Goal: Answer question/provide support: Share knowledge or assist other users

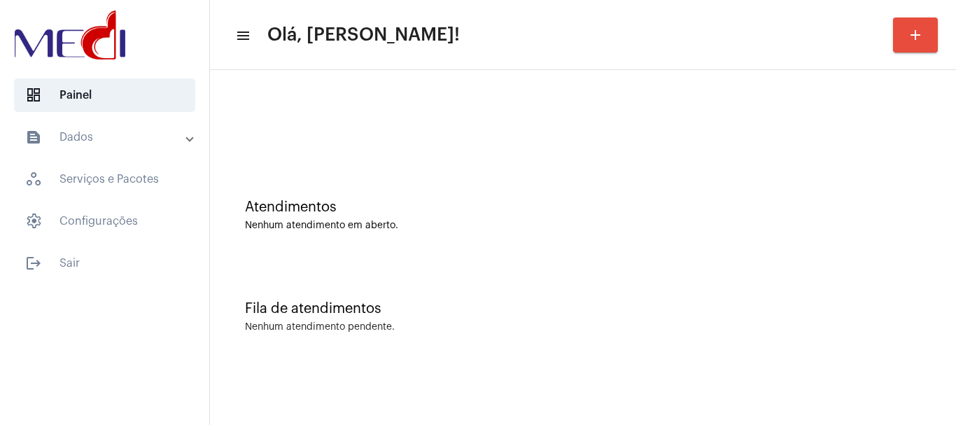
click at [447, 163] on div "Atendimentos Nenhum atendimento em aberto." at bounding box center [583, 207] width 732 height 101
drag, startPoint x: 487, startPoint y: 218, endPoint x: 468, endPoint y: 7, distance: 212.2
click at [486, 213] on div "Atendimentos Nenhum atendimento em aberto." at bounding box center [583, 214] width 676 height 31
click at [661, 342] on div "Fila de atendimentos Nenhum atendimento pendente." at bounding box center [583, 309] width 732 height 101
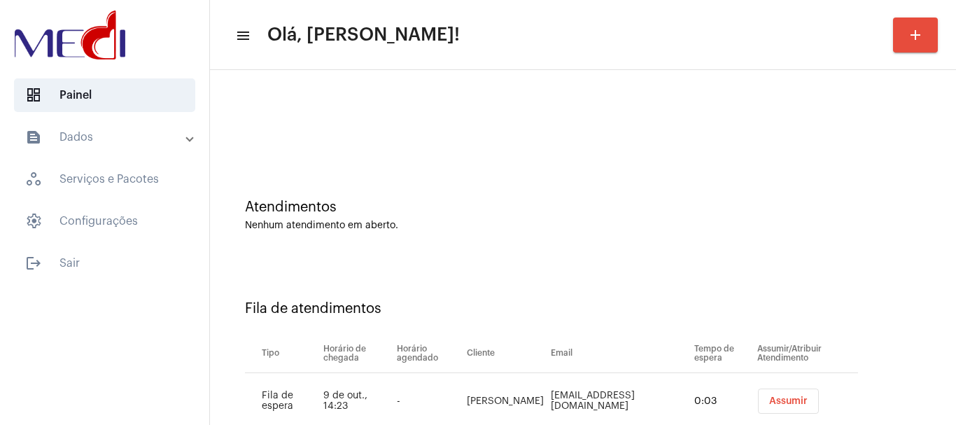
click at [773, 399] on span "Assumir" at bounding box center [788, 401] width 38 height 10
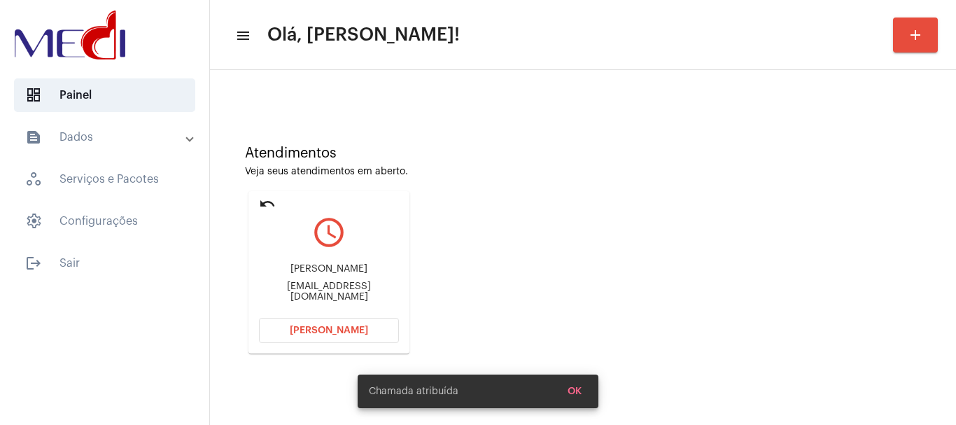
scroll to position [122, 0]
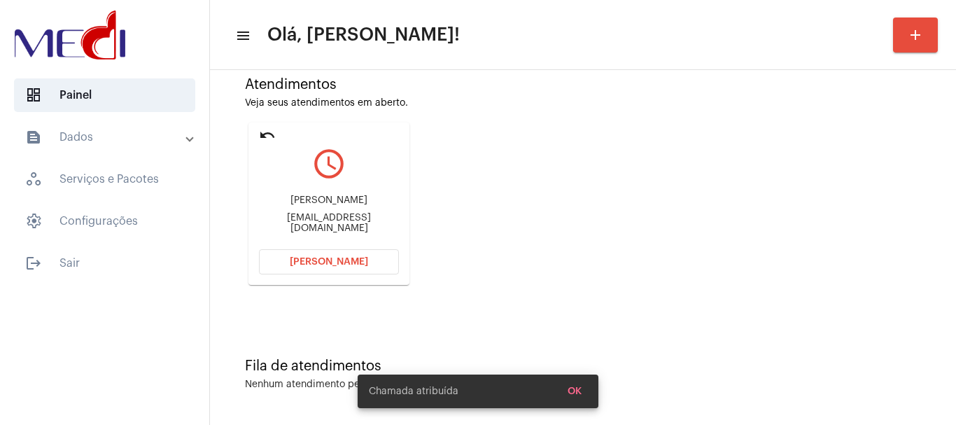
drag, startPoint x: 262, startPoint y: 202, endPoint x: 348, endPoint y: 190, distance: 86.2
click at [348, 190] on div "Adriano monteiro de barros barrosadriano779@gmail.com" at bounding box center [329, 214] width 140 height 63
copy div "Adriano monteiro"
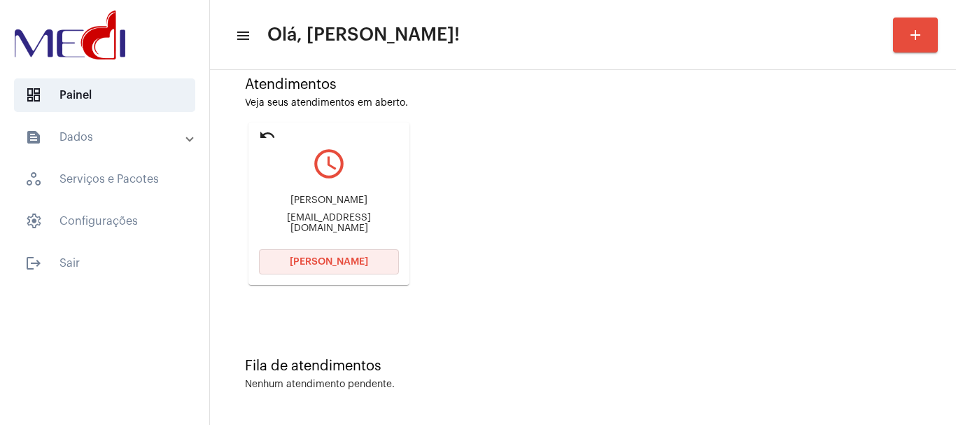
click at [302, 260] on span "[PERSON_NAME]" at bounding box center [329, 262] width 78 height 10
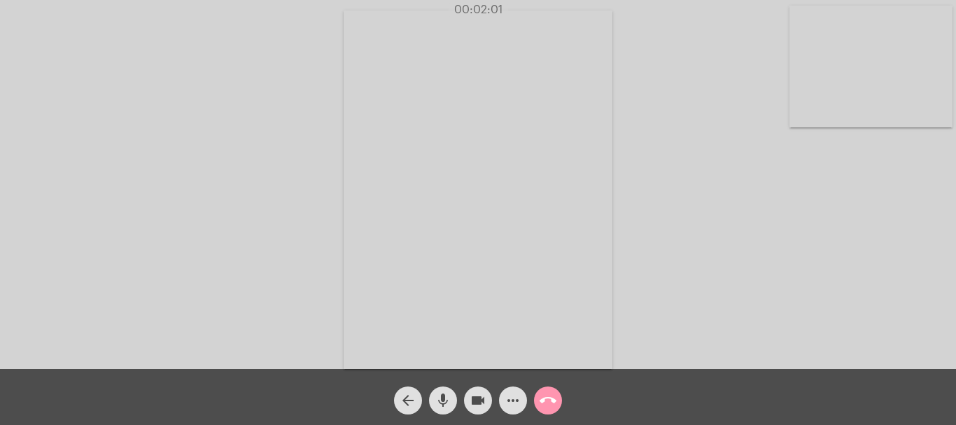
click at [549, 398] on mat-icon "call_end" at bounding box center [548, 400] width 17 height 17
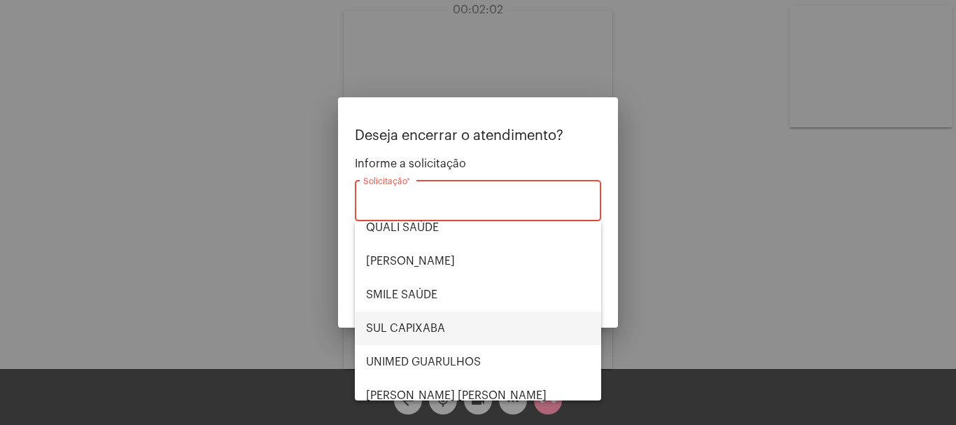
scroll to position [291, 0]
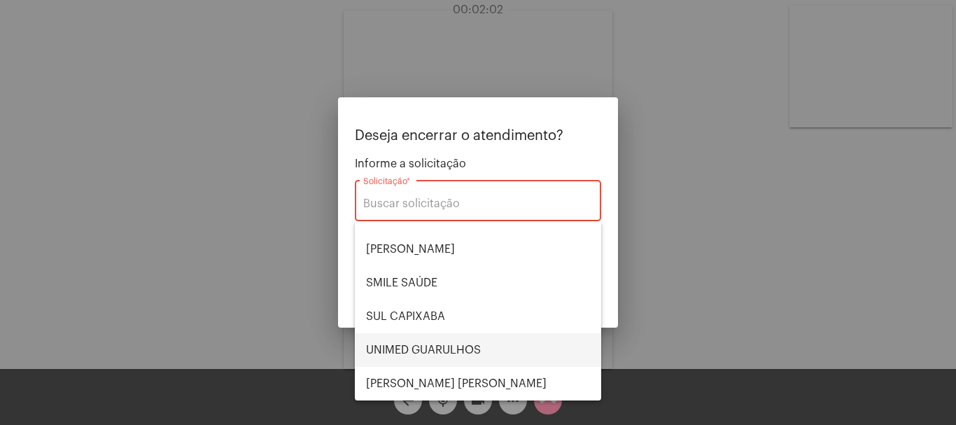
click at [472, 351] on span "UNIMED GUARULHOS" at bounding box center [478, 350] width 224 height 34
type input "UNIMED GUARULHOS"
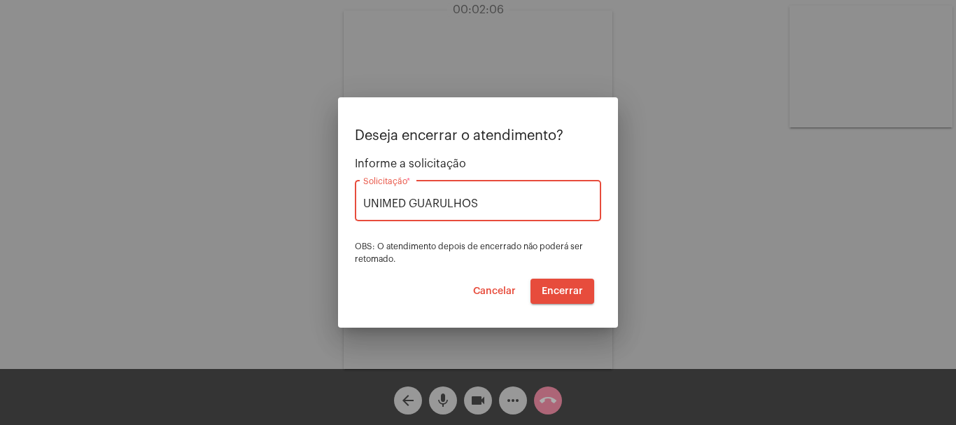
click at [552, 293] on span "Encerrar" at bounding box center [562, 291] width 41 height 10
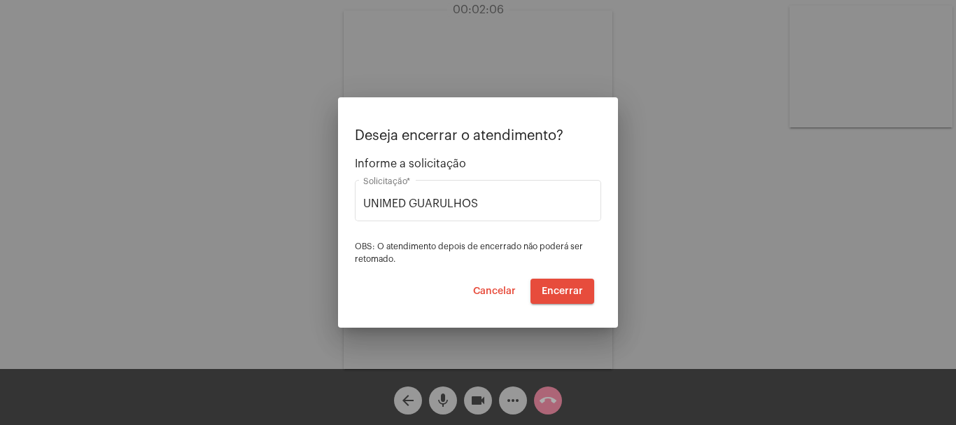
click at [553, 293] on span "Encerrar" at bounding box center [562, 291] width 41 height 10
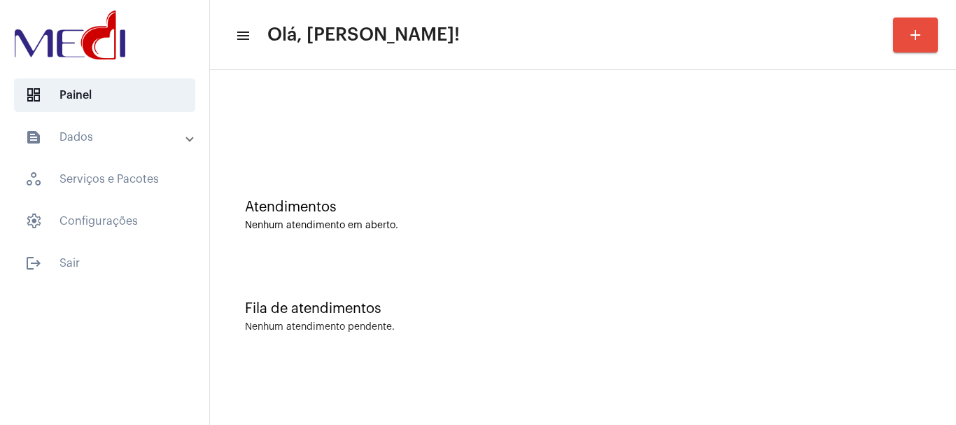
click at [838, 301] on div "Fila de atendimentos" at bounding box center [583, 308] width 676 height 15
click at [863, 352] on div "Fila de atendimentos Nenhum atendimento pendente." at bounding box center [583, 309] width 732 height 101
click at [799, 175] on div "Atendimentos Nenhum atendimento em aberto." at bounding box center [583, 207] width 732 height 101
click at [406, 197] on div "Atendimentos Nenhum atendimento em aberto." at bounding box center [583, 207] width 732 height 101
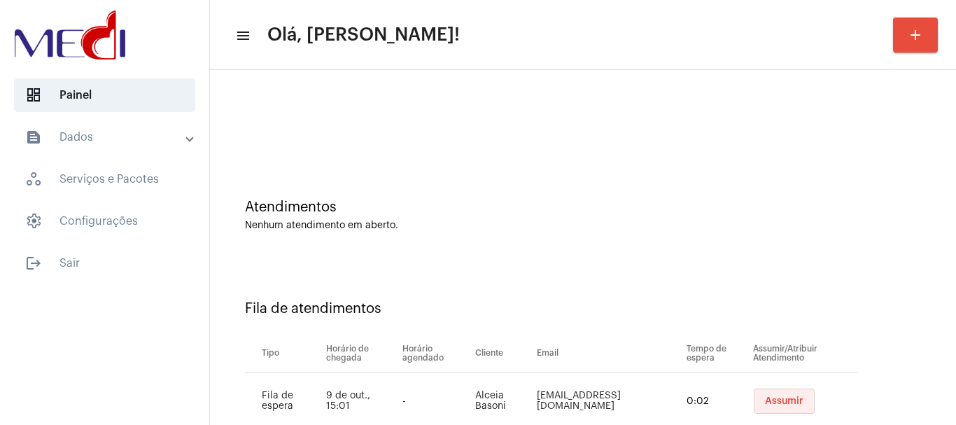
click at [765, 398] on span "Assumir" at bounding box center [784, 401] width 38 height 10
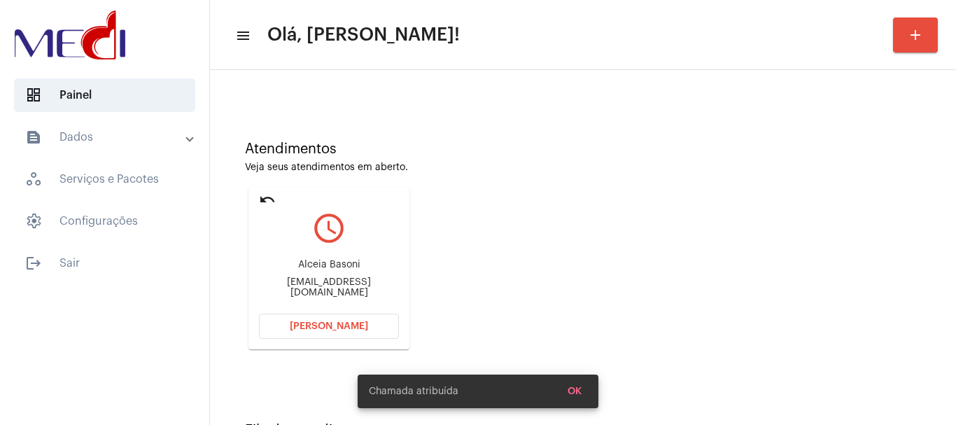
scroll to position [70, 0]
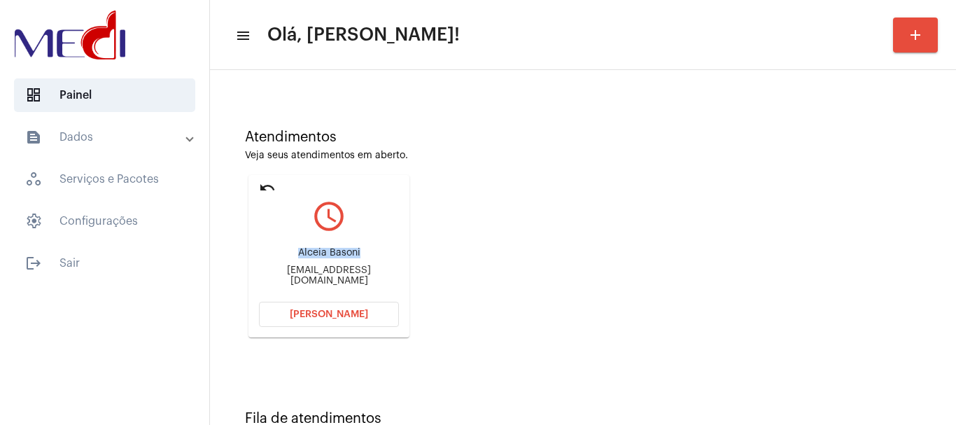
drag, startPoint x: 292, startPoint y: 256, endPoint x: 362, endPoint y: 257, distance: 69.3
click at [362, 257] on div "Alceia Basoni" at bounding box center [329, 253] width 140 height 10
copy div "Alceia Basoni"
click at [340, 311] on span "[PERSON_NAME]" at bounding box center [329, 314] width 78 height 10
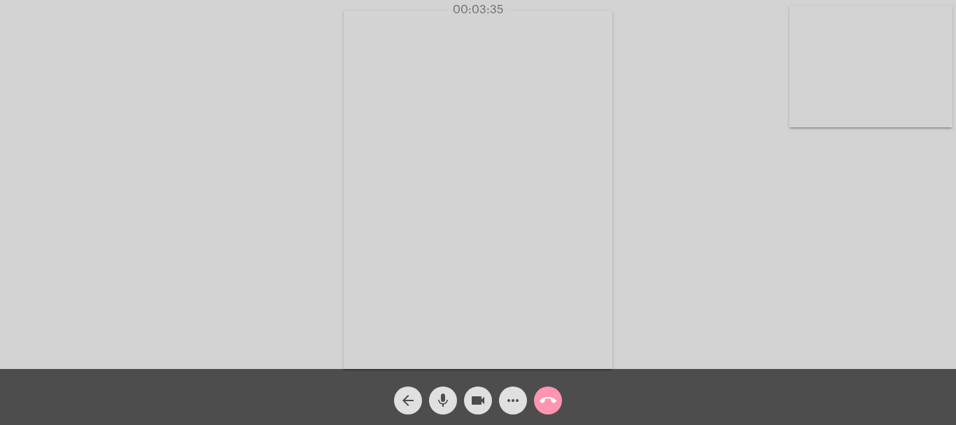
click at [550, 400] on mat-icon "call_end" at bounding box center [548, 400] width 17 height 17
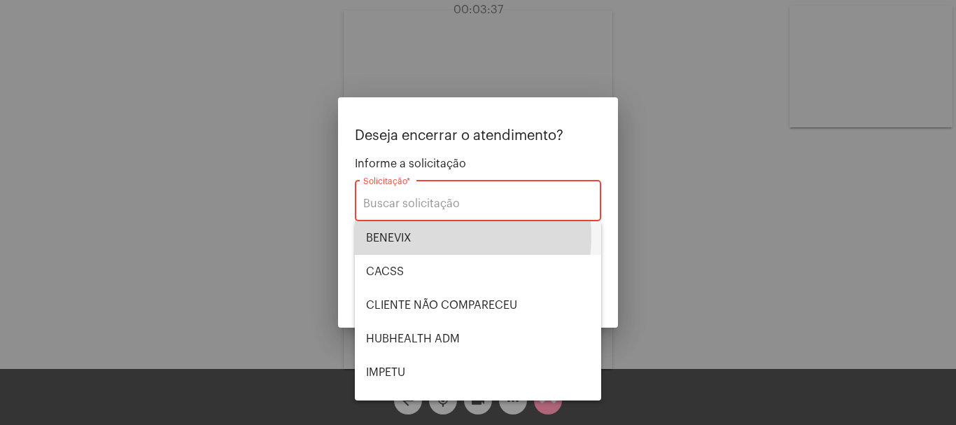
click at [414, 236] on span "BENEVIX" at bounding box center [478, 238] width 224 height 34
type input "BENEVIX"
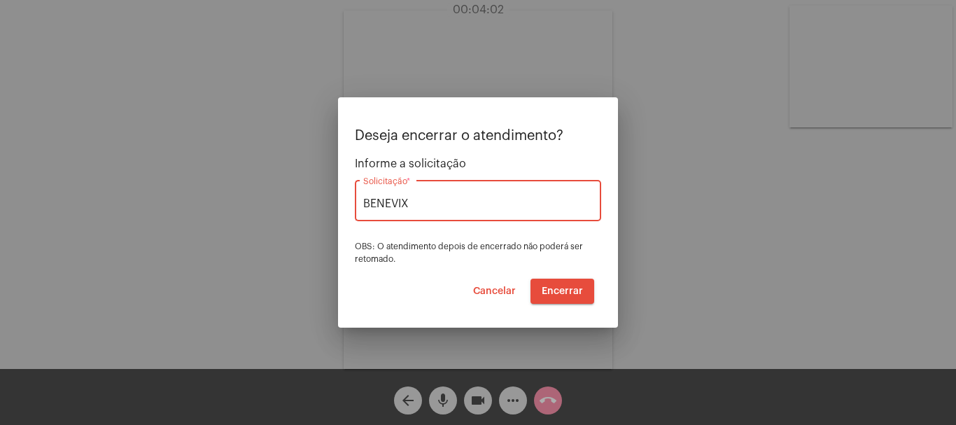
click at [573, 293] on span "Encerrar" at bounding box center [562, 291] width 41 height 10
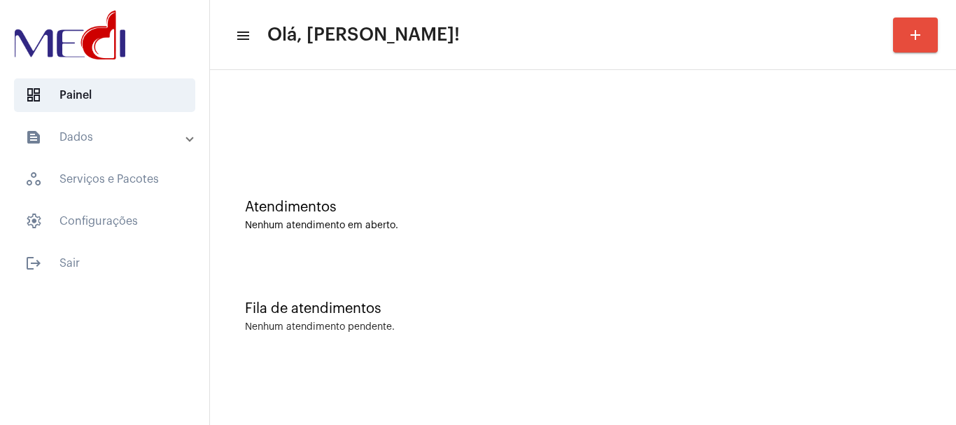
click at [477, 239] on div "Atendimentos Nenhum atendimento em aberto." at bounding box center [583, 207] width 732 height 101
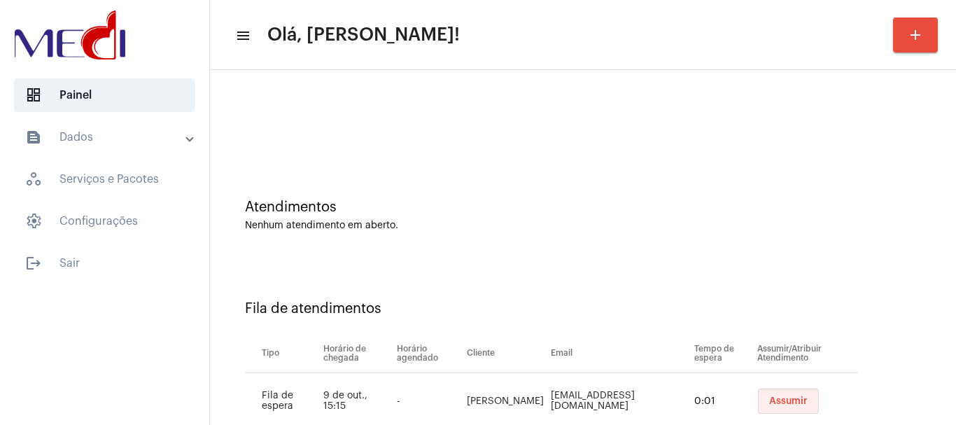
click at [769, 402] on span "Assumir" at bounding box center [788, 401] width 38 height 10
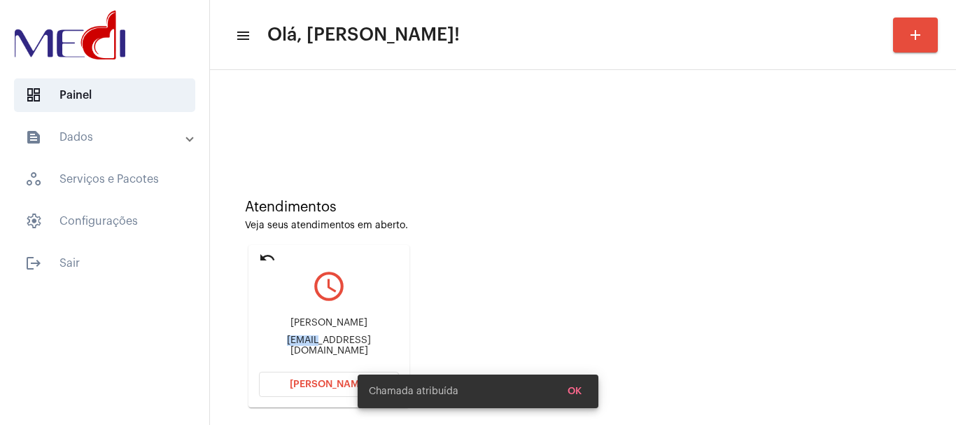
drag, startPoint x: 266, startPoint y: 342, endPoint x: 292, endPoint y: 337, distance: 26.4
click at [292, 337] on div "[PERSON_NAME] [EMAIL_ADDRESS][DOMAIN_NAME]" at bounding box center [329, 336] width 140 height 63
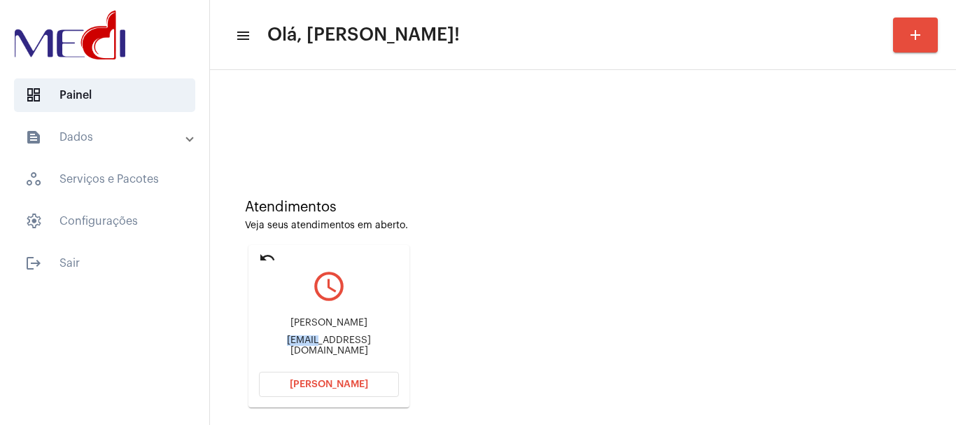
copy div "gislen"
click at [292, 355] on div "[PERSON_NAME] [EMAIL_ADDRESS][DOMAIN_NAME]" at bounding box center [329, 336] width 140 height 63
drag, startPoint x: 258, startPoint y: 348, endPoint x: 310, endPoint y: 344, distance: 52.6
click at [310, 345] on mat-card "undo query_builder [PERSON_NAME] [EMAIL_ADDRESS][DOMAIN_NAME] [PERSON_NAME]" at bounding box center [328, 326] width 161 height 162
copy div "gislene19"
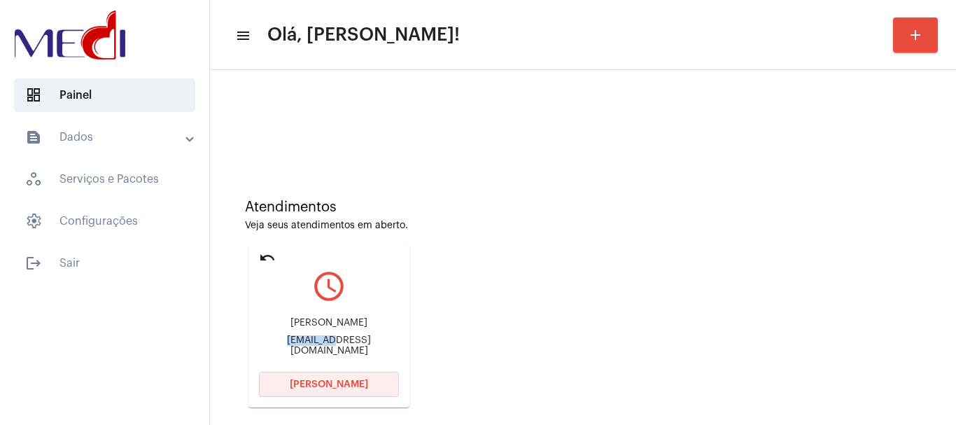
click at [318, 383] on span "[PERSON_NAME]" at bounding box center [329, 384] width 78 height 10
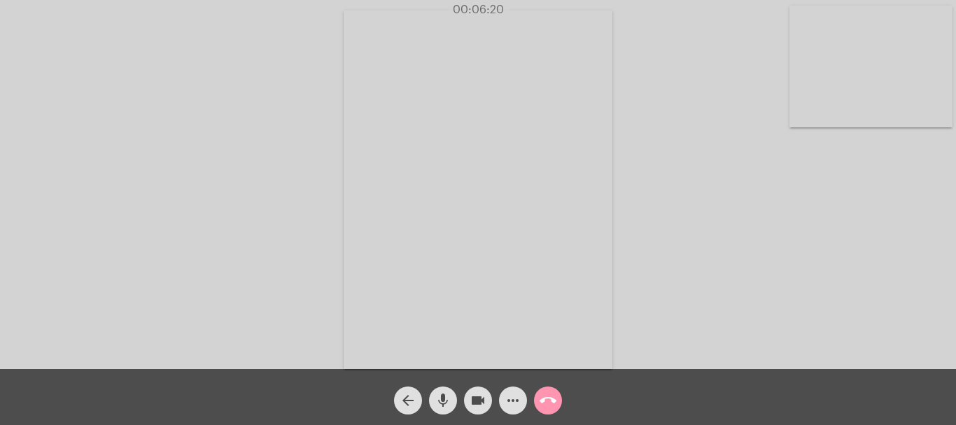
click at [543, 402] on mat-icon "call_end" at bounding box center [548, 400] width 17 height 17
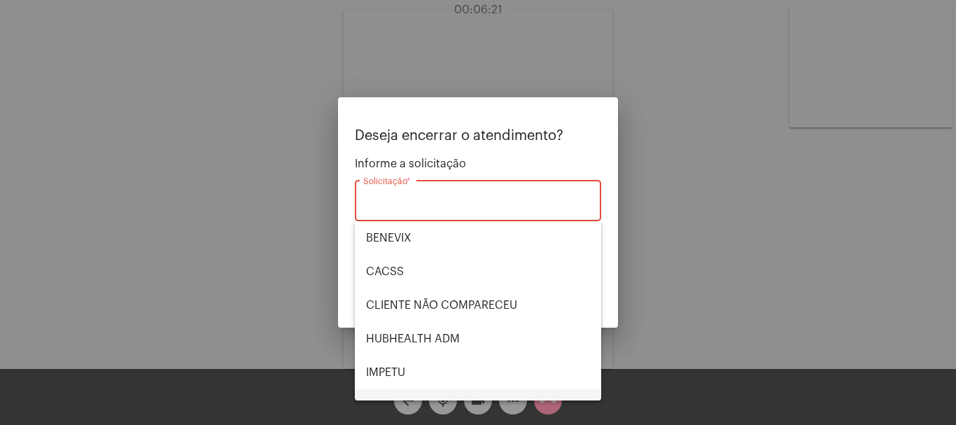
scroll to position [291, 0]
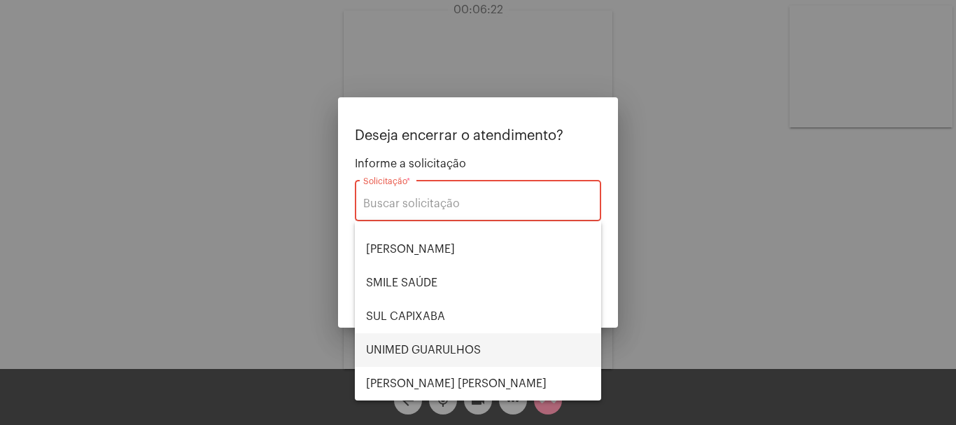
click at [486, 351] on span "UNIMED GUARULHOS" at bounding box center [478, 350] width 224 height 34
type input "UNIMED GUARULHOS"
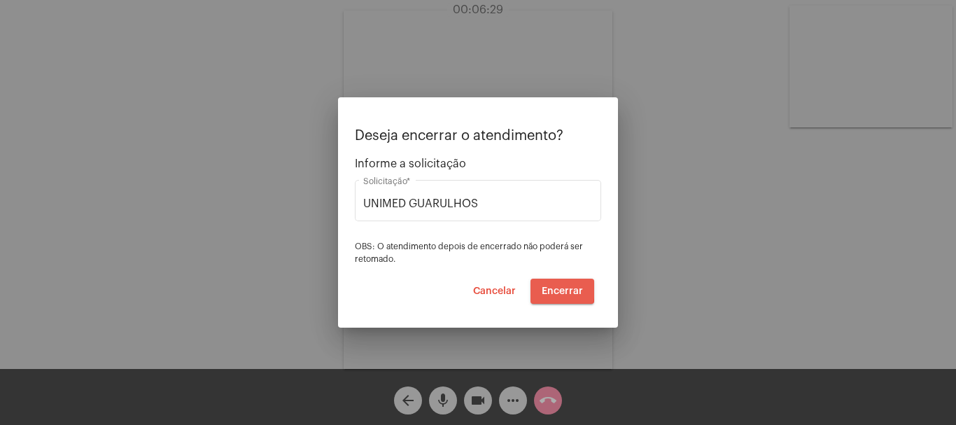
click at [547, 289] on span "Encerrar" at bounding box center [562, 291] width 41 height 10
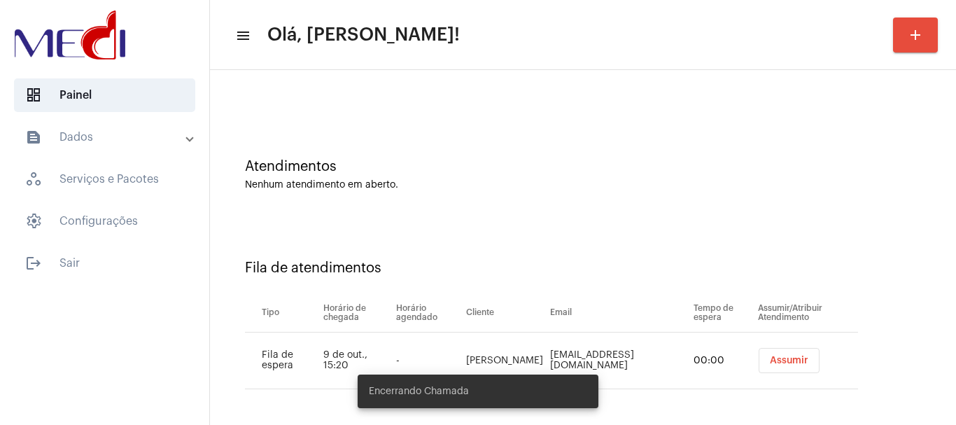
scroll to position [43, 0]
click at [778, 354] on span "Assumir" at bounding box center [788, 358] width 38 height 10
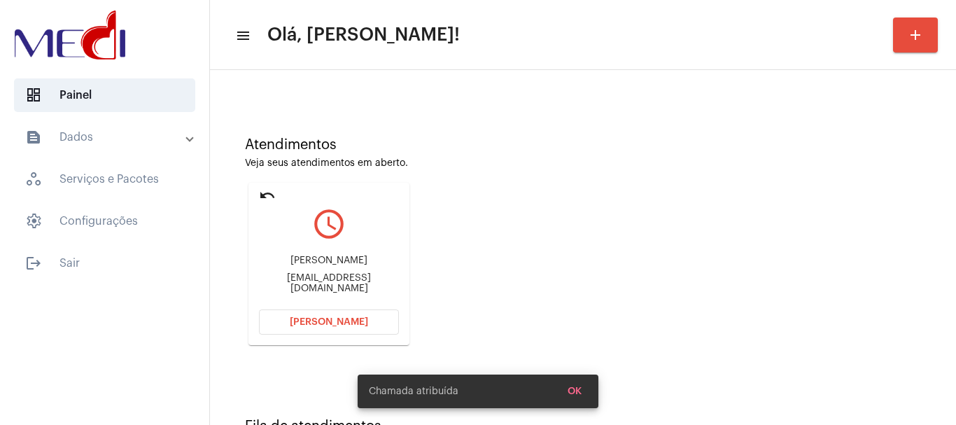
scroll to position [122, 0]
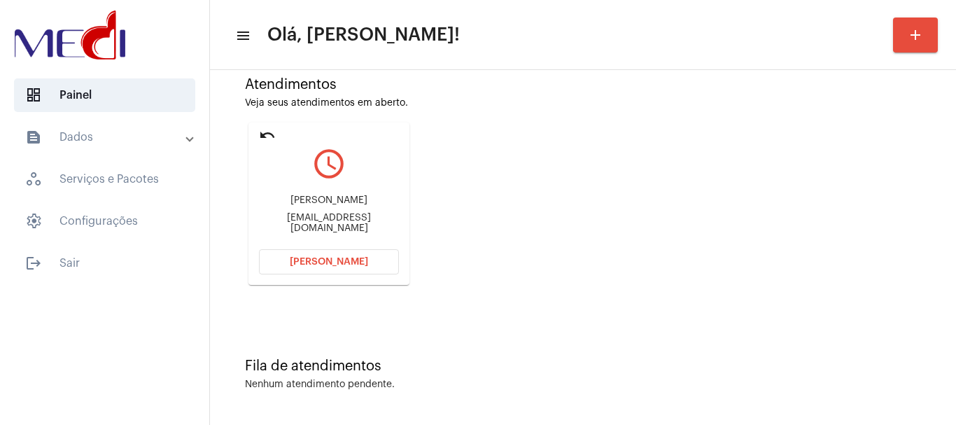
drag, startPoint x: 274, startPoint y: 198, endPoint x: 325, endPoint y: 194, distance: 51.3
click at [325, 194] on div "Iarly vale de Castilho iarly.castilho@gmail.com" at bounding box center [329, 214] width 140 height 63
copy div "Iarly vale"
click at [292, 265] on button "[PERSON_NAME]" at bounding box center [329, 261] width 140 height 25
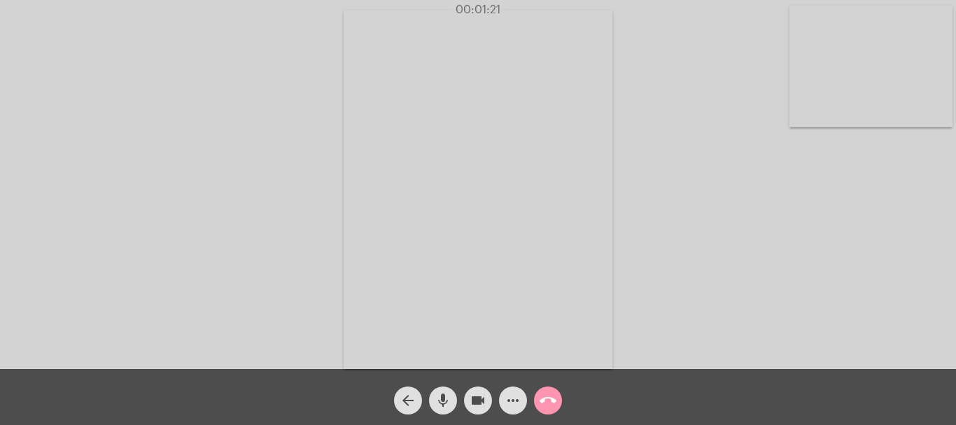
click at [516, 400] on mat-icon "more_horiz" at bounding box center [513, 400] width 17 height 17
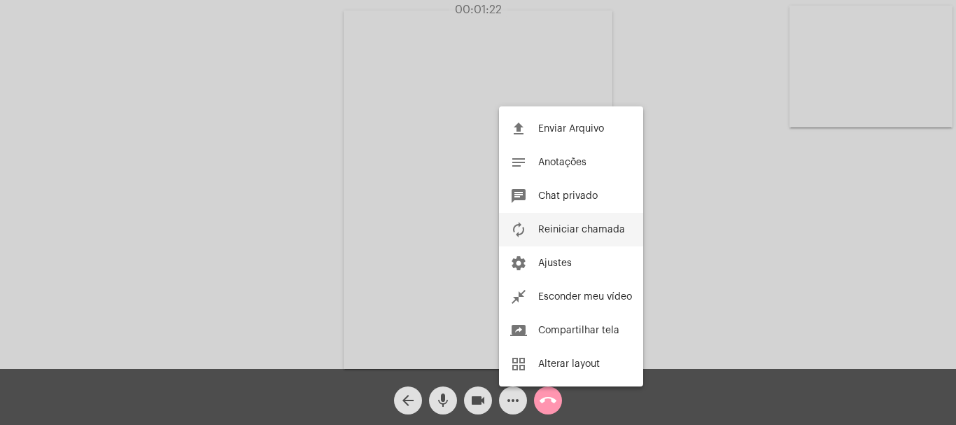
click at [573, 229] on span "Reiniciar chamada" at bounding box center [581, 230] width 87 height 10
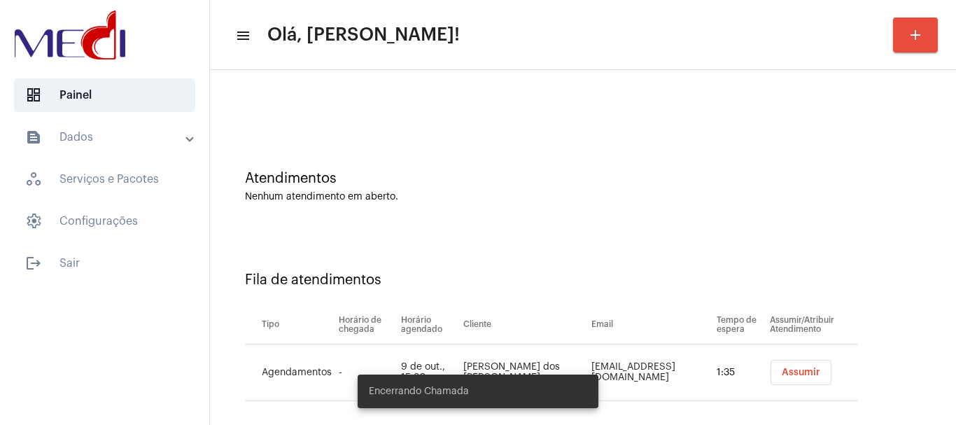
scroll to position [43, 0]
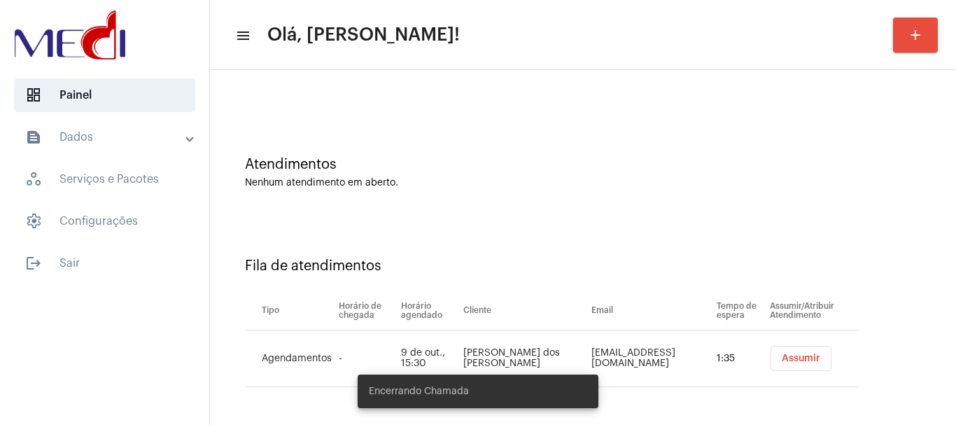
click at [782, 358] on span "Assumir" at bounding box center [801, 358] width 38 height 10
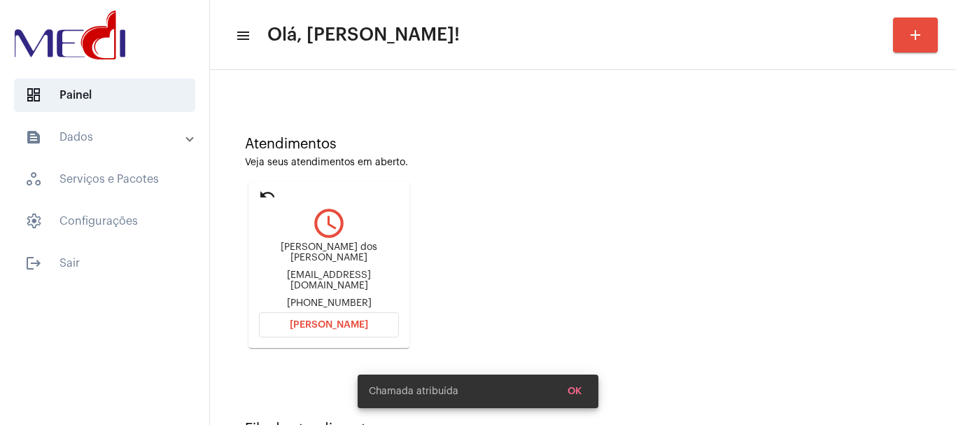
scroll to position [122, 0]
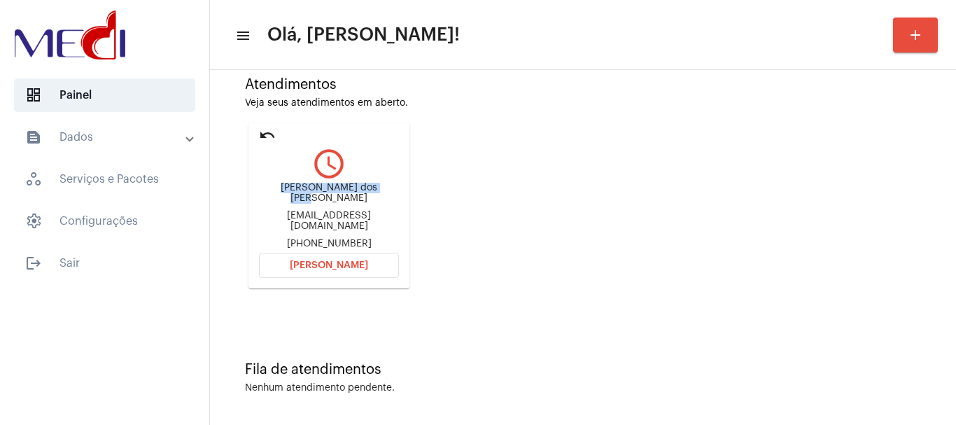
drag, startPoint x: 271, startPoint y: 194, endPoint x: 379, endPoint y: 192, distance: 108.5
click at [379, 192] on div "[PERSON_NAME] dos [PERSON_NAME]" at bounding box center [329, 193] width 140 height 21
copy div "[PERSON_NAME] dos [PERSON_NAME]"
drag, startPoint x: 348, startPoint y: 236, endPoint x: 305, endPoint y: 238, distance: 43.4
click at [305, 238] on div "[PERSON_NAME] dos [PERSON_NAME] [EMAIL_ADDRESS][DOMAIN_NAME] [PHONE_NUMBER]" at bounding box center [329, 216] width 140 height 66
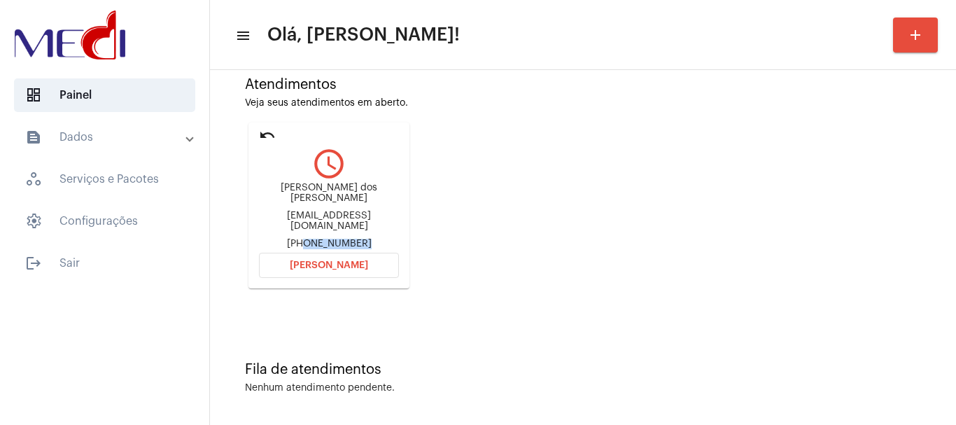
copy div "81989513806"
click at [304, 260] on span "[PERSON_NAME]" at bounding box center [329, 265] width 78 height 10
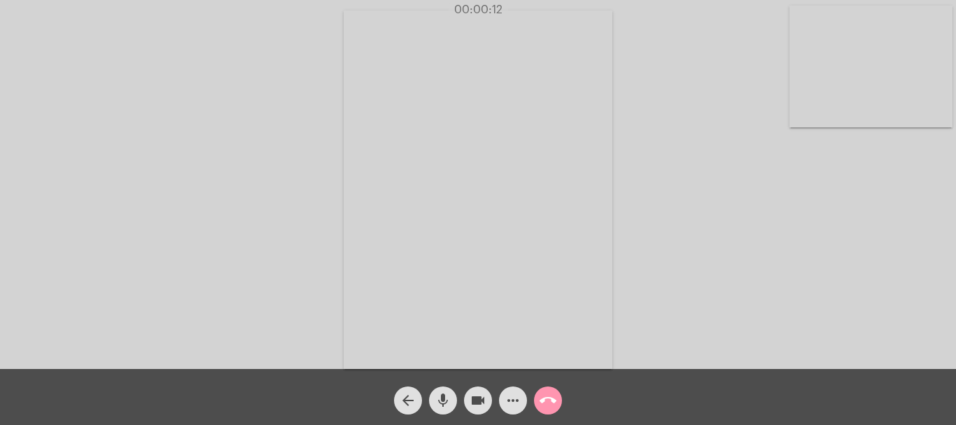
click at [521, 396] on mat-icon "more_horiz" at bounding box center [513, 400] width 17 height 17
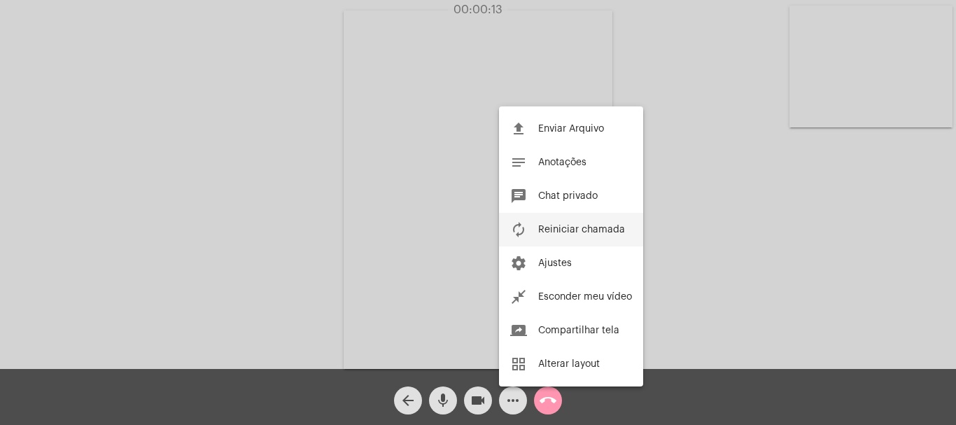
click at [574, 223] on button "autorenew Reiniciar chamada" at bounding box center [571, 230] width 144 height 34
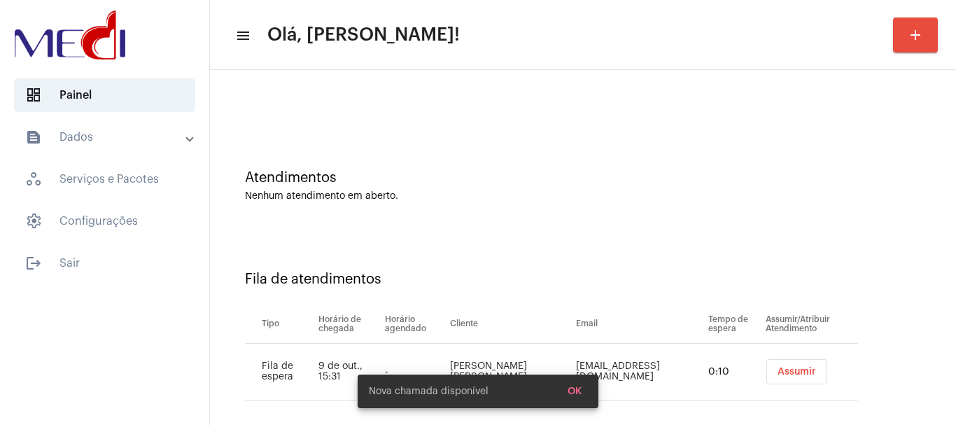
scroll to position [43, 0]
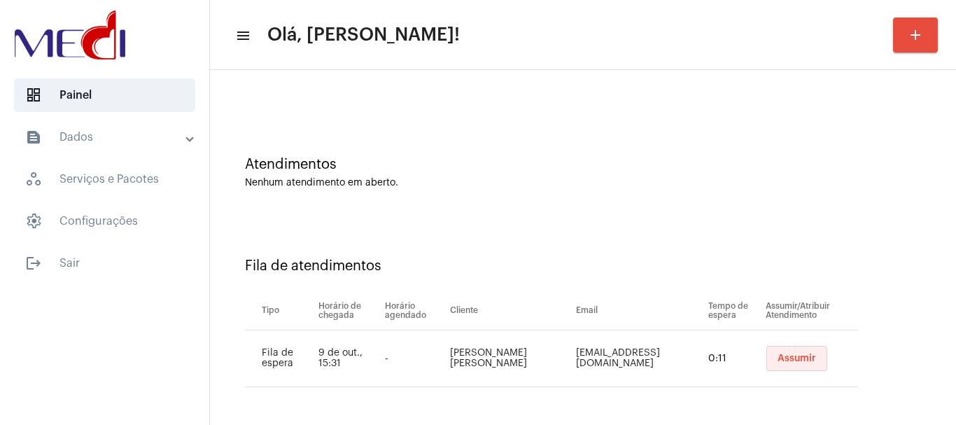
drag, startPoint x: 775, startPoint y: 361, endPoint x: 726, endPoint y: 365, distance: 49.2
click at [777, 361] on span "Assumir" at bounding box center [796, 358] width 38 height 10
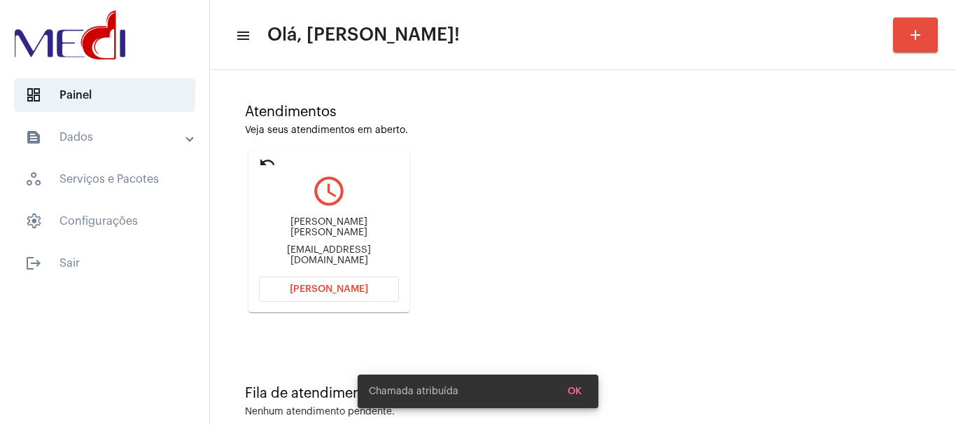
scroll to position [122, 0]
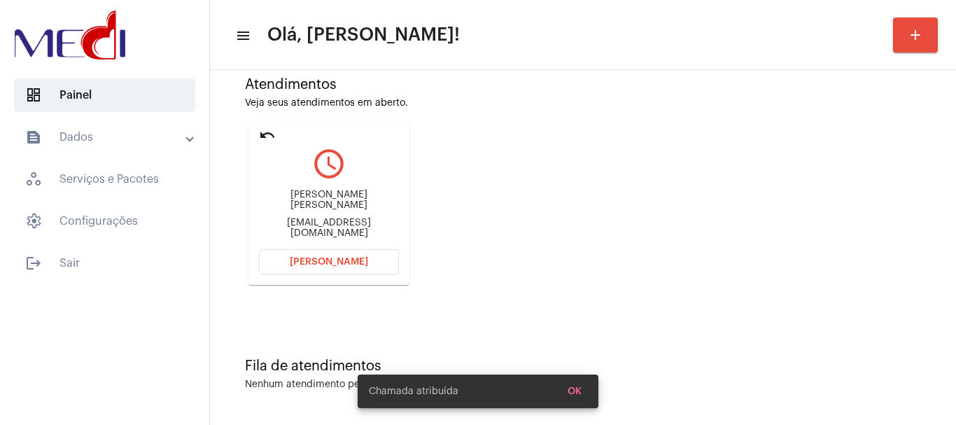
drag, startPoint x: 265, startPoint y: 190, endPoint x: 343, endPoint y: 212, distance: 81.5
click at [343, 212] on div "Marcia Fabiana Becker Reinehr marciafbecker74@gmail.com" at bounding box center [329, 214] width 140 height 63
copy div "Marcia Fabiana Becker Reineh"
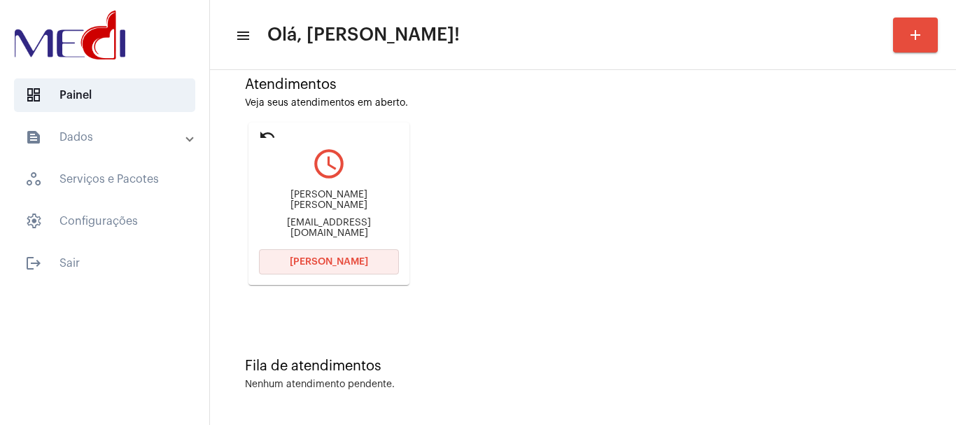
click at [322, 258] on span "[PERSON_NAME]" at bounding box center [329, 262] width 78 height 10
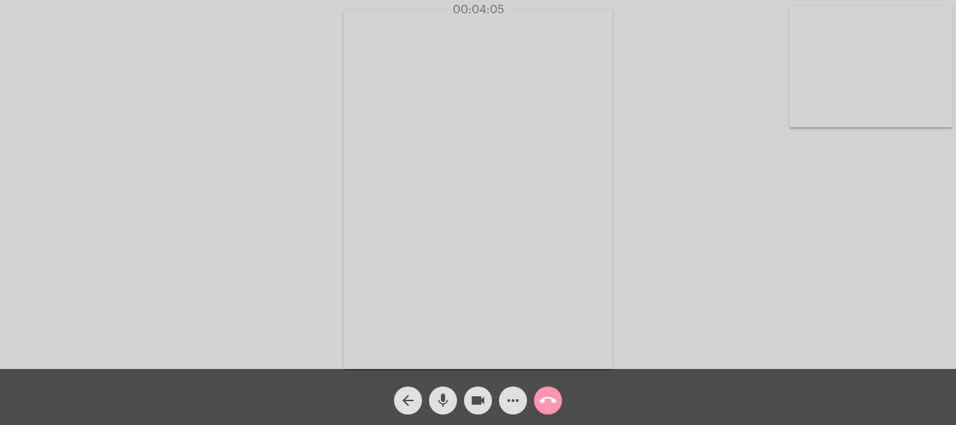
click at [551, 395] on mat-icon "call_end" at bounding box center [548, 400] width 17 height 17
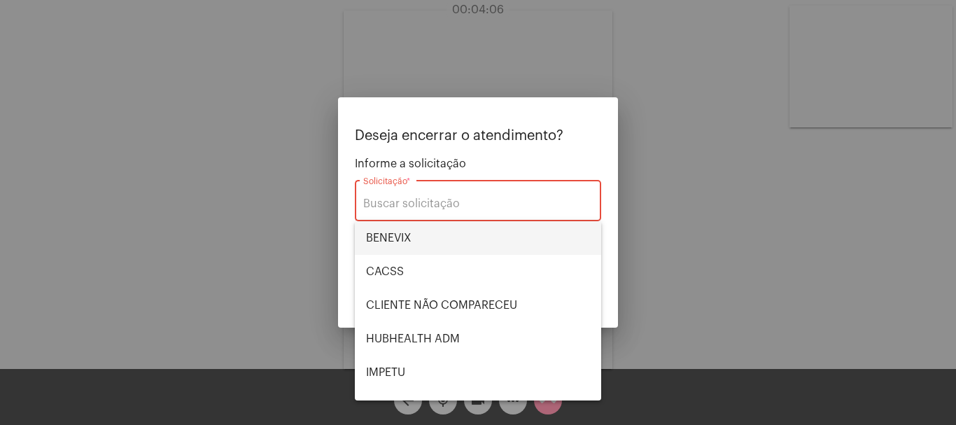
click at [449, 235] on span "BENEVIX" at bounding box center [478, 238] width 224 height 34
type input "BENEVIX"
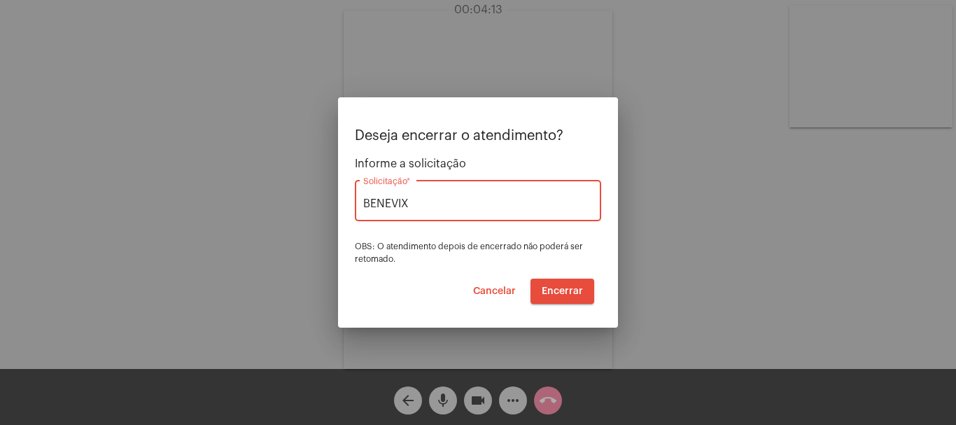
click at [562, 290] on span "Encerrar" at bounding box center [562, 291] width 41 height 10
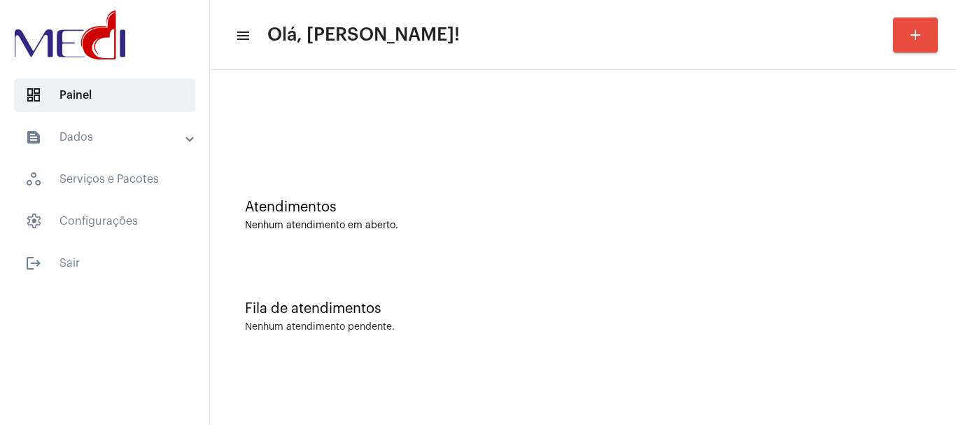
click at [399, 183] on div "Atendimentos Nenhum atendimento em aberto." at bounding box center [583, 207] width 732 height 101
click at [404, 182] on div "Atendimentos Nenhum atendimento em aberto." at bounding box center [583, 207] width 732 height 101
click at [831, 162] on div "Atendimentos Nenhum atendimento em aberto." at bounding box center [583, 207] width 732 height 101
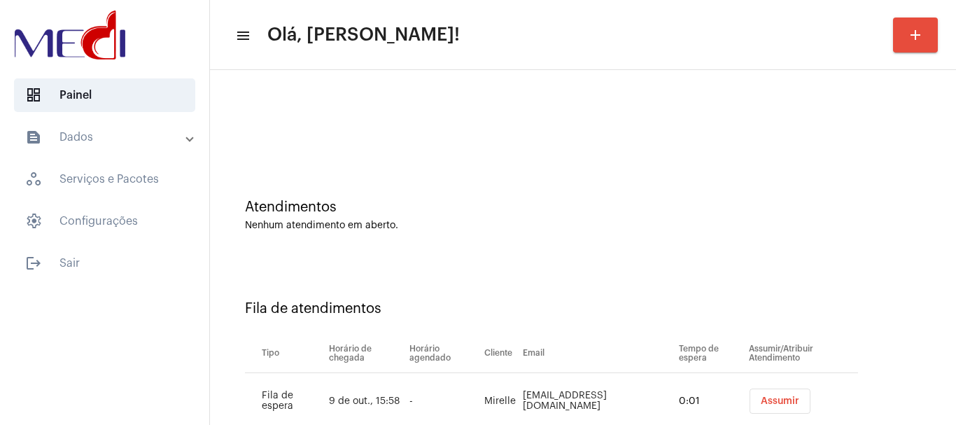
click at [761, 402] on span "Assumir" at bounding box center [780, 401] width 38 height 10
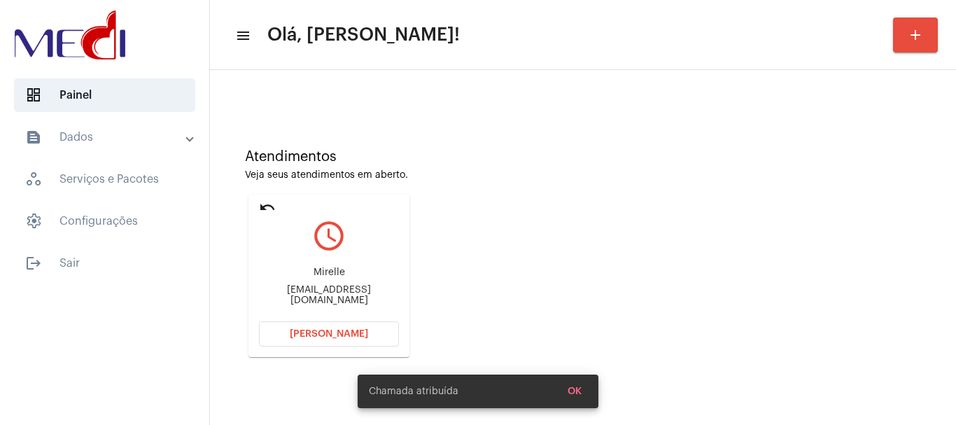
scroll to position [122, 0]
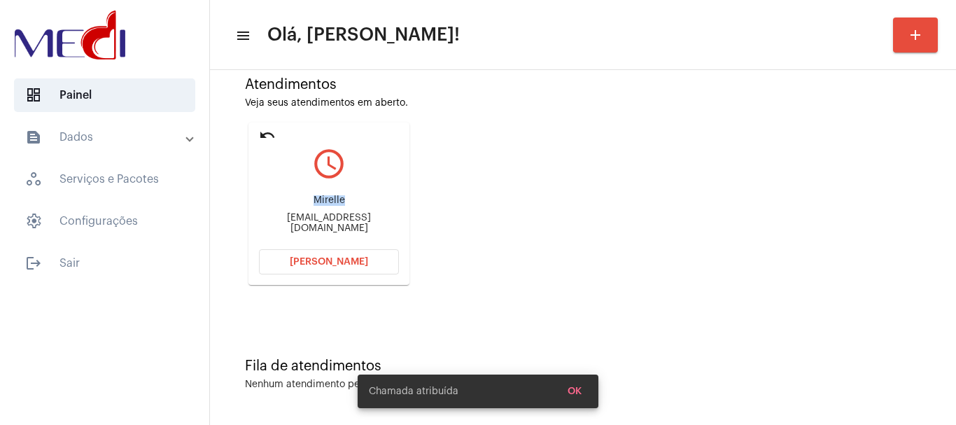
drag, startPoint x: 303, startPoint y: 199, endPoint x: 357, endPoint y: 200, distance: 53.9
click at [357, 200] on div "[PERSON_NAME] [PERSON_NAME][EMAIL_ADDRESS][DOMAIN_NAME]" at bounding box center [329, 214] width 140 height 63
copy div "Mirelle"
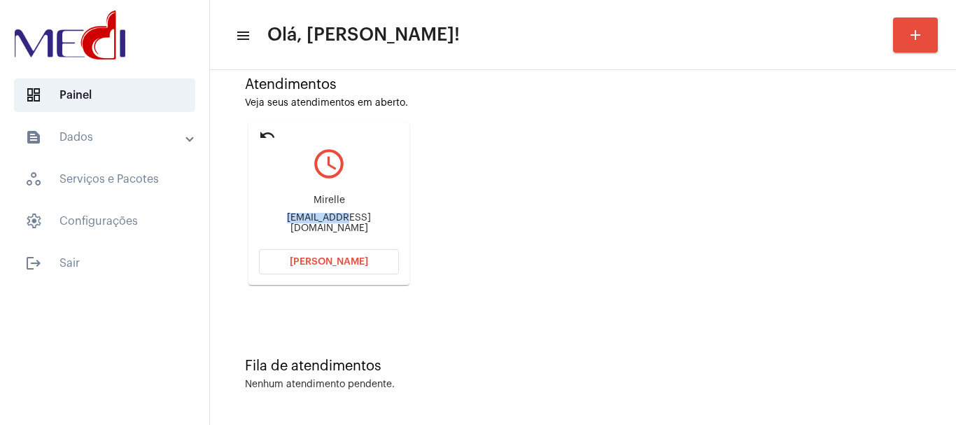
drag, startPoint x: 258, startPoint y: 222, endPoint x: 313, endPoint y: 221, distance: 55.3
click at [313, 221] on mat-card "undo query_builder [PERSON_NAME] [PERSON_NAME][EMAIL_ADDRESS][DOMAIN_NAME] [PER…" at bounding box center [328, 203] width 161 height 162
copy div "Contato.isa"
click at [299, 259] on span "[PERSON_NAME]" at bounding box center [329, 262] width 78 height 10
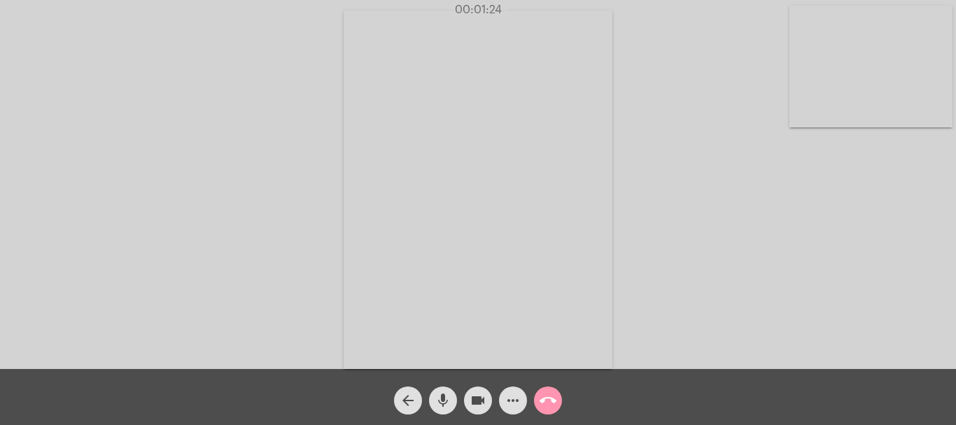
click at [547, 397] on mat-icon "call_end" at bounding box center [548, 400] width 17 height 17
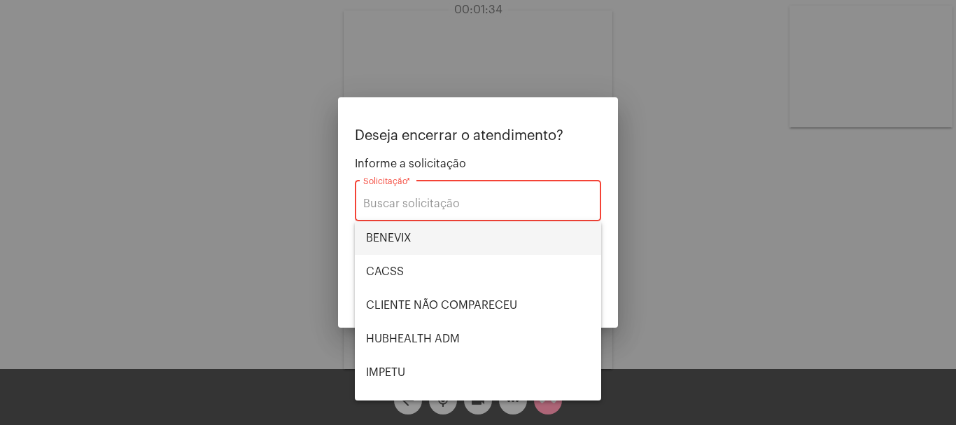
click at [383, 234] on span "BENEVIX" at bounding box center [478, 238] width 224 height 34
type input "BENEVIX"
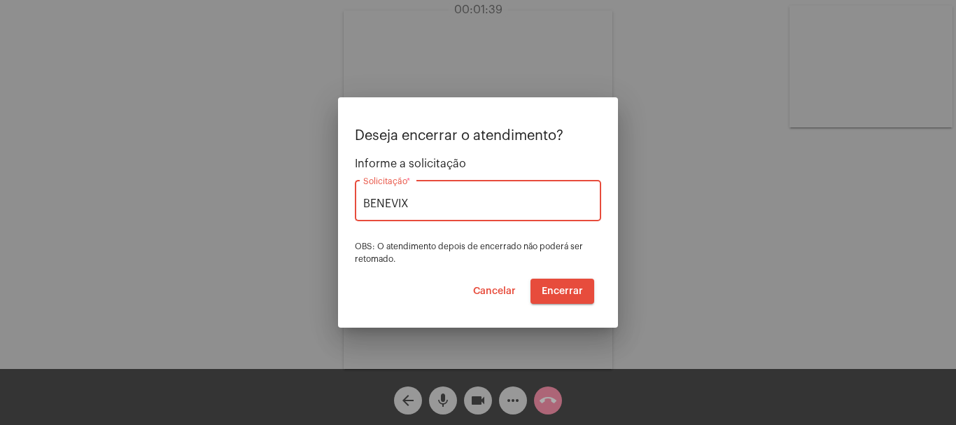
click at [557, 290] on span "Encerrar" at bounding box center [562, 291] width 41 height 10
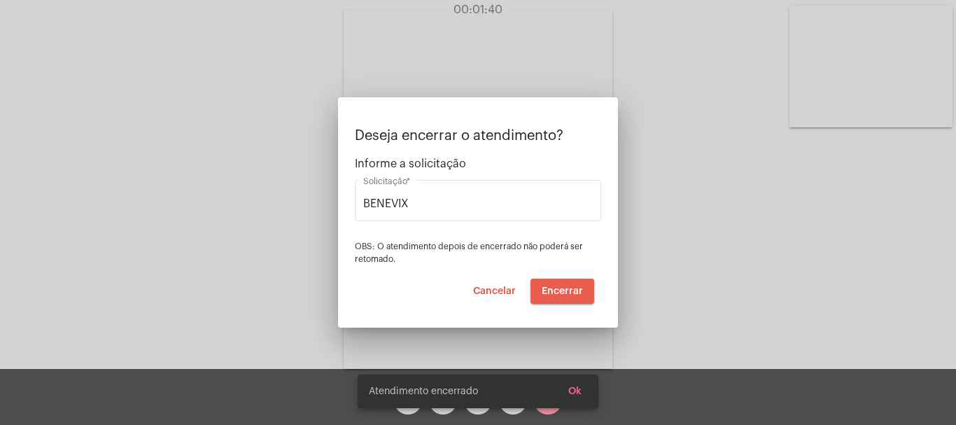
click at [558, 287] on video at bounding box center [478, 189] width 269 height 358
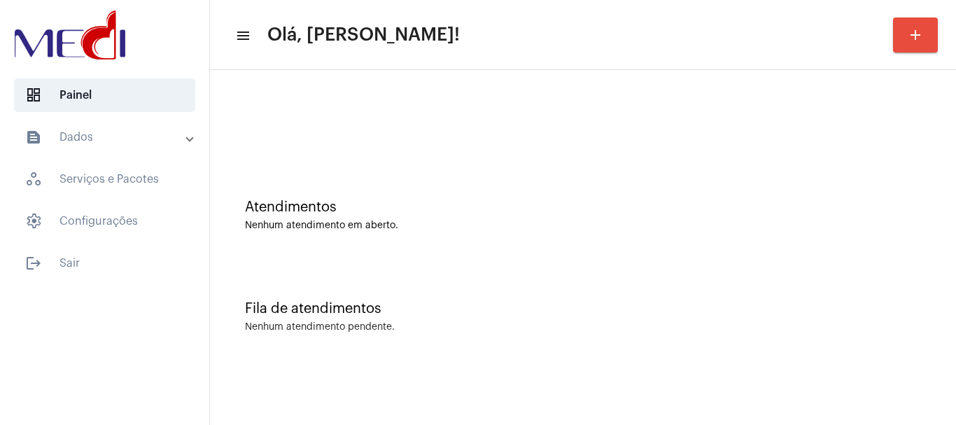
click at [444, 167] on div "Atendimentos Nenhum atendimento em aberto." at bounding box center [583, 207] width 732 height 101
click at [349, 225] on div "Nenhum atendimento em aberto." at bounding box center [583, 225] width 676 height 10
